Goal: Task Accomplishment & Management: Manage account settings

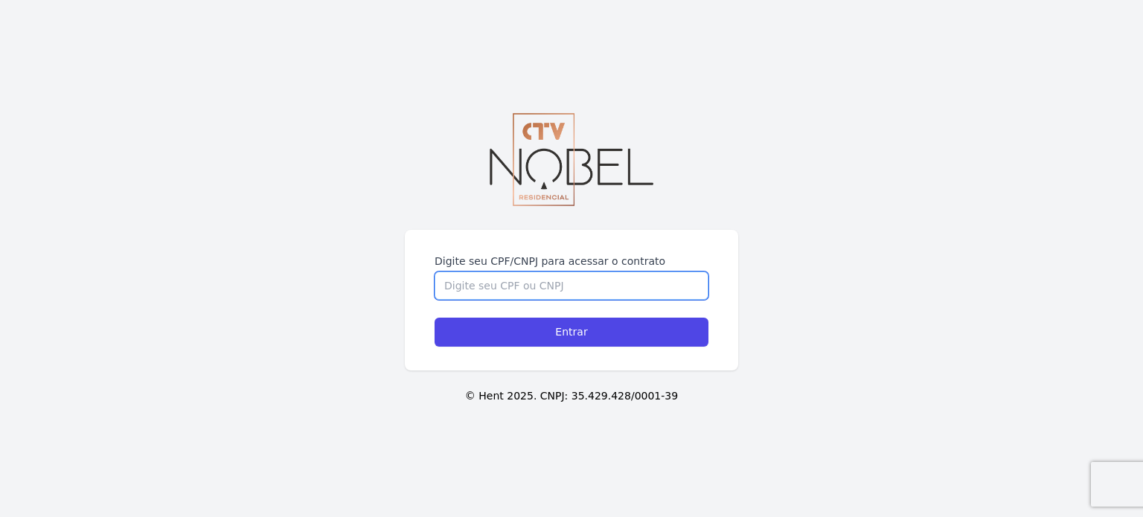
click at [554, 290] on input "Digite seu CPF/CNPJ para acessar o contrato" at bounding box center [572, 286] width 274 height 28
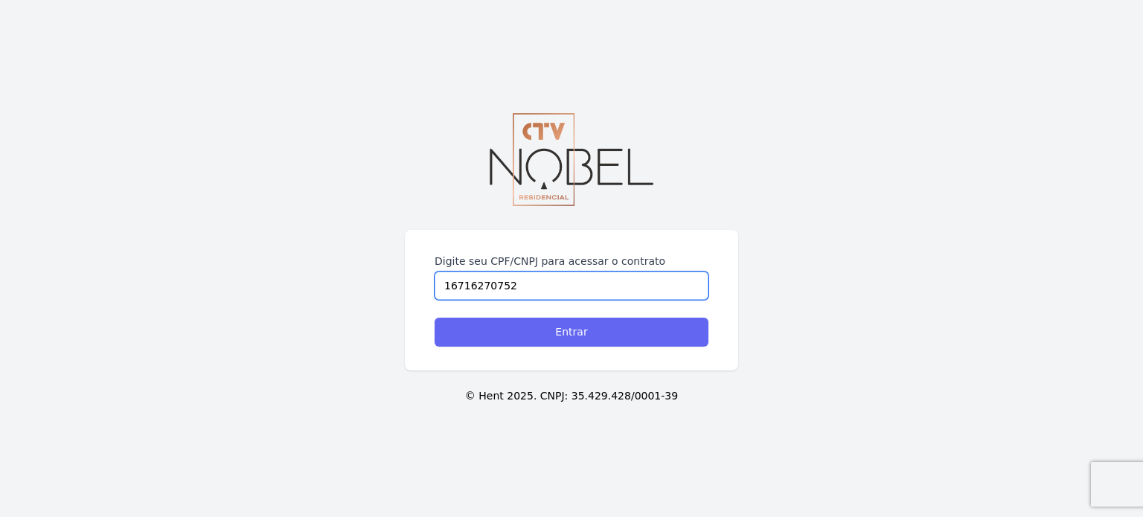
type input "16716270752"
click at [577, 341] on input "Entrar" at bounding box center [572, 332] width 274 height 29
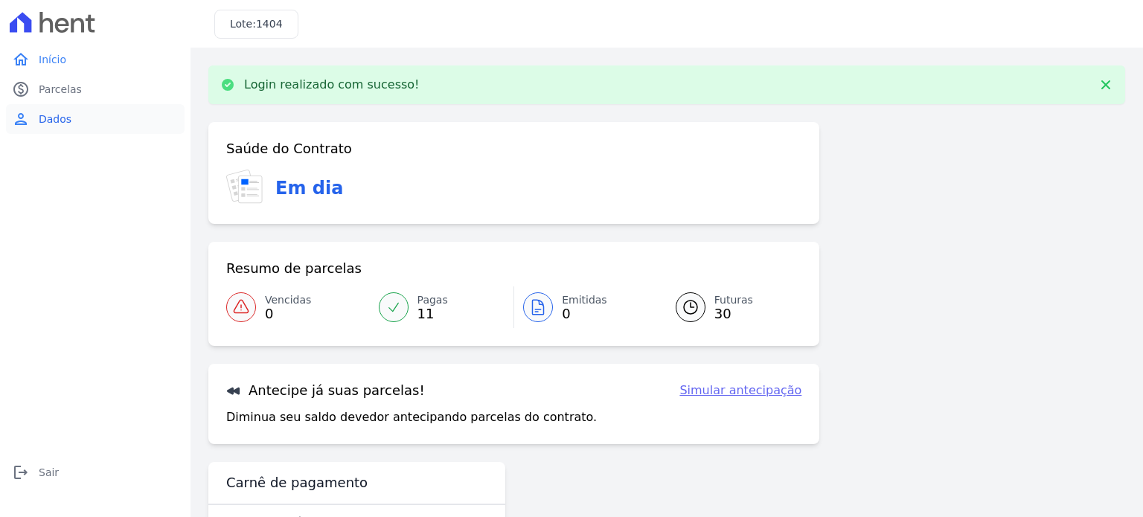
click at [62, 132] on link "person Dados" at bounding box center [95, 119] width 179 height 30
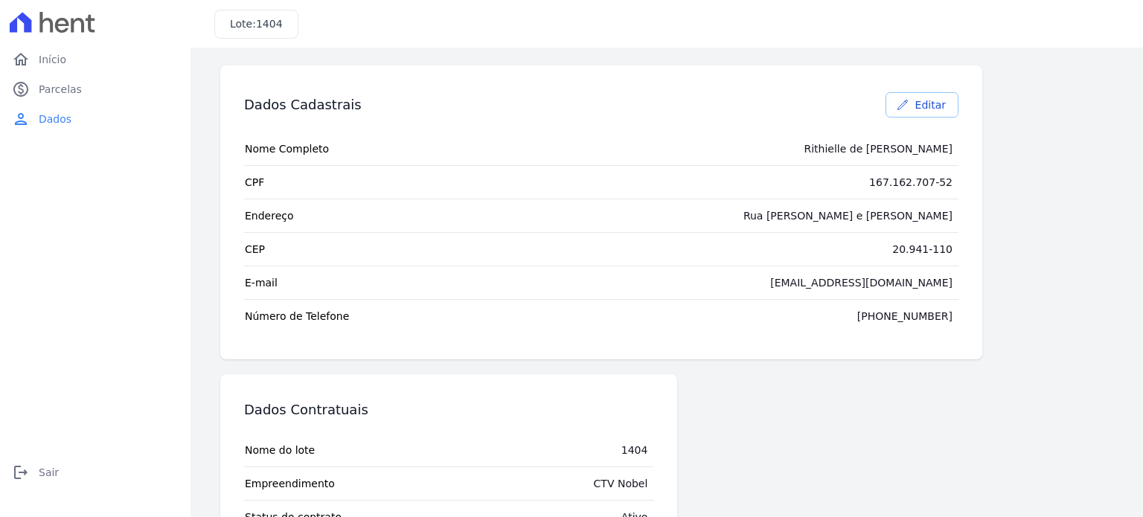
click at [940, 106] on span "Editar" at bounding box center [930, 104] width 31 height 15
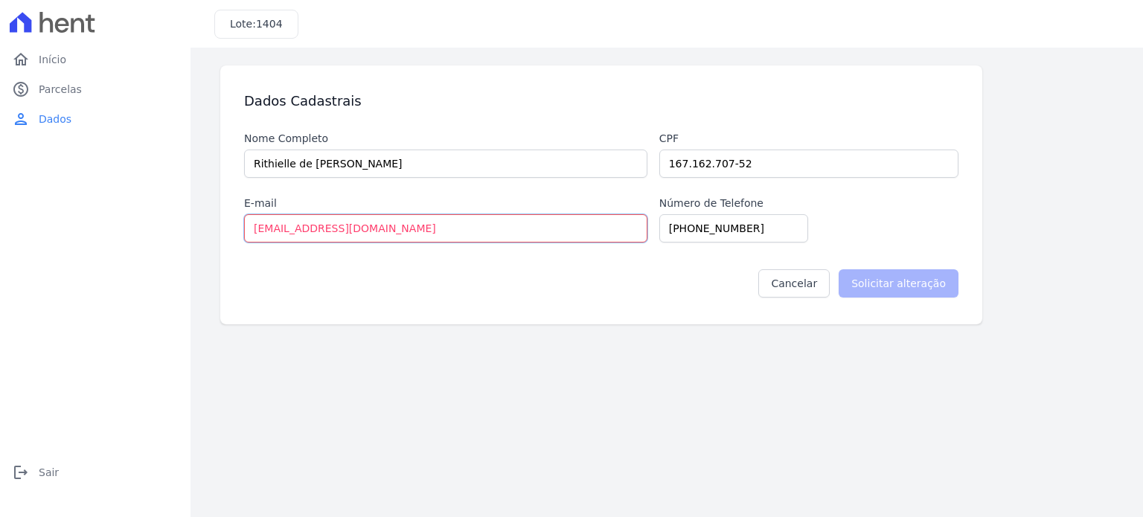
click at [423, 226] on input "tebaldi.rithielle@gmail.com" at bounding box center [445, 228] width 403 height 28
type input "tebaldi.ricardo@gmail.com"
drag, startPoint x: 755, startPoint y: 225, endPoint x: 611, endPoint y: 224, distance: 144.3
click at [611, 224] on div "Nome Completo Rithielle de Santana Tebaldi Cpf 167.162.707-52 E-mail tebaldi.ri…" at bounding box center [601, 187] width 714 height 112
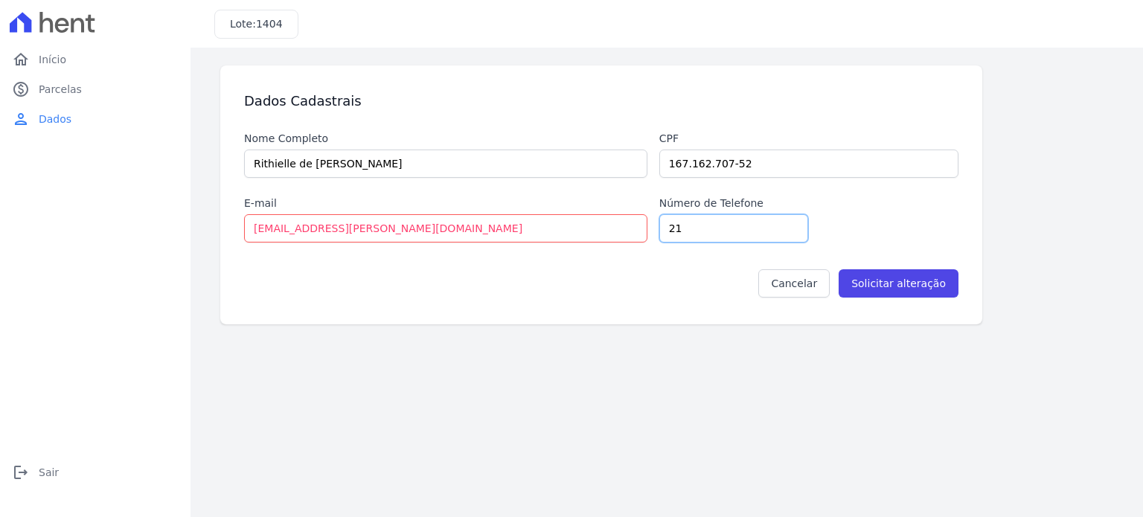
type input "219"
